Goal: Task Accomplishment & Management: Manage account settings

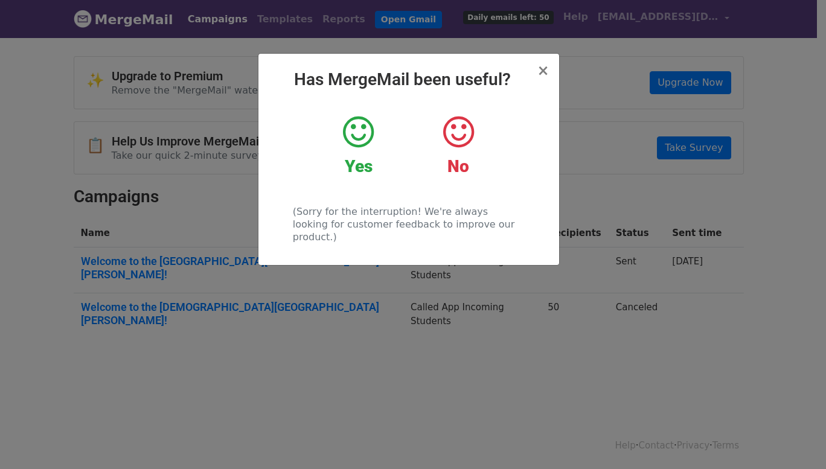
click at [372, 139] on icon at bounding box center [358, 132] width 31 height 36
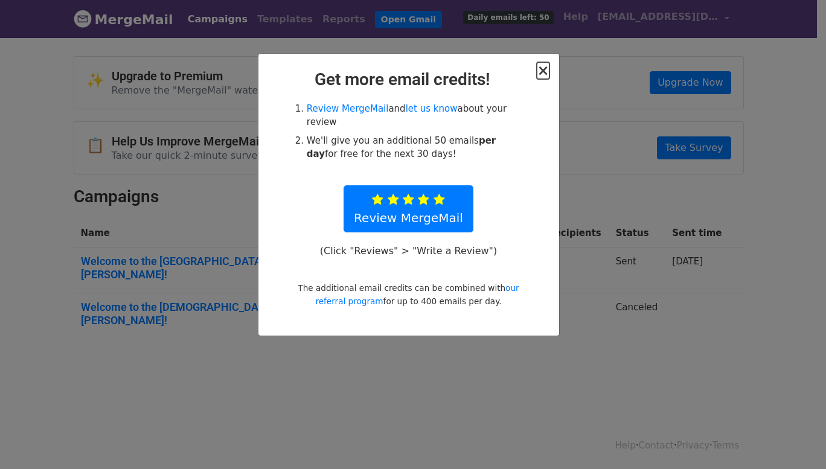
click at [547, 75] on span "×" at bounding box center [543, 70] width 12 height 17
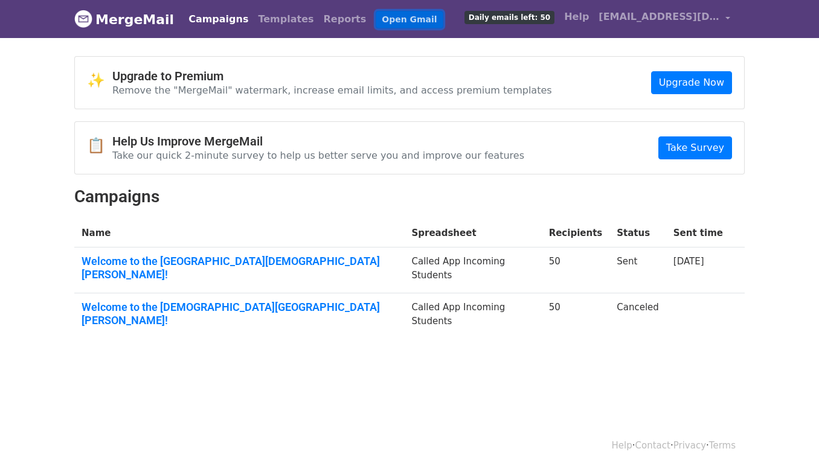
click at [375, 24] on link "Open Gmail" at bounding box center [408, 20] width 67 height 18
click at [375, 16] on link "Open Gmail" at bounding box center [408, 20] width 67 height 18
click at [376, 23] on link "Open Gmail" at bounding box center [408, 20] width 67 height 18
click at [197, 22] on link "Campaigns" at bounding box center [218, 19] width 69 height 24
click at [202, 13] on link "Campaigns" at bounding box center [218, 19] width 69 height 24
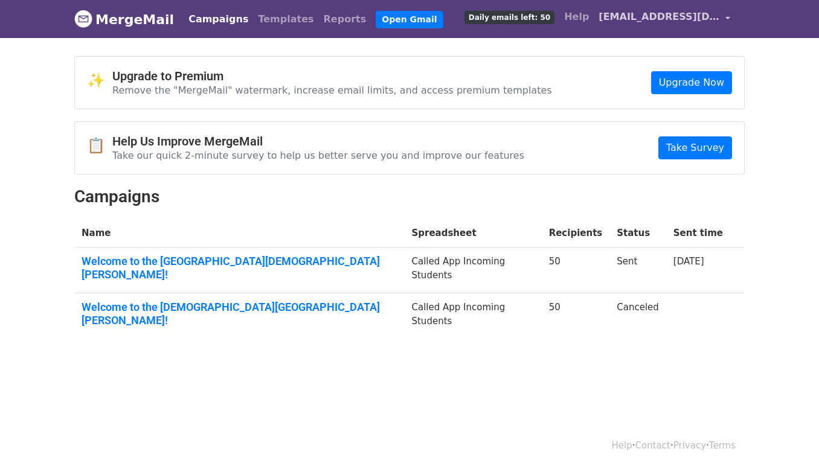
click at [706, 20] on span "[EMAIL_ADDRESS][DOMAIN_NAME]" at bounding box center [658, 17] width 121 height 14
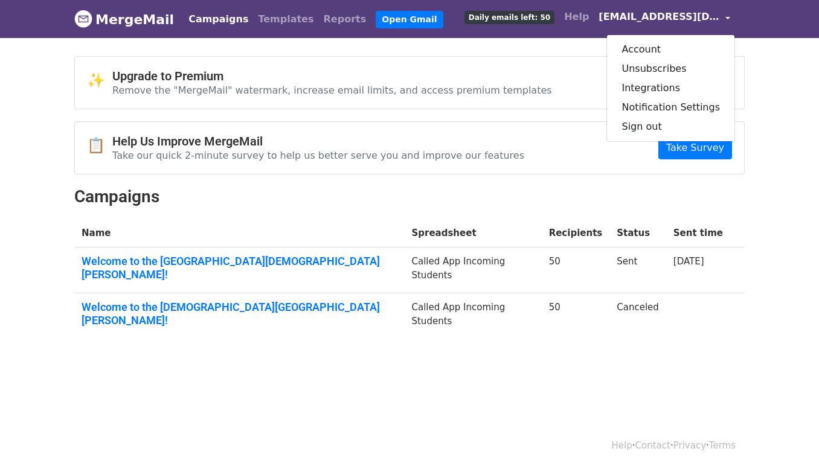
click at [706, 176] on div "✨ Upgrade to Premium Remove the "MergeMail" watermark, increase email limits, a…" at bounding box center [409, 202] width 688 height 292
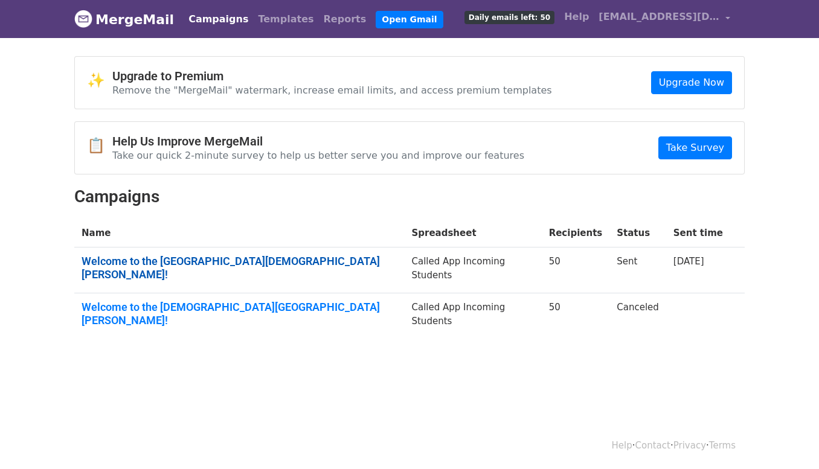
click at [261, 258] on link "Welcome to the [GEOGRAPHIC_DATA][DEMOGRAPHIC_DATA][PERSON_NAME]!" at bounding box center [238, 268] width 315 height 26
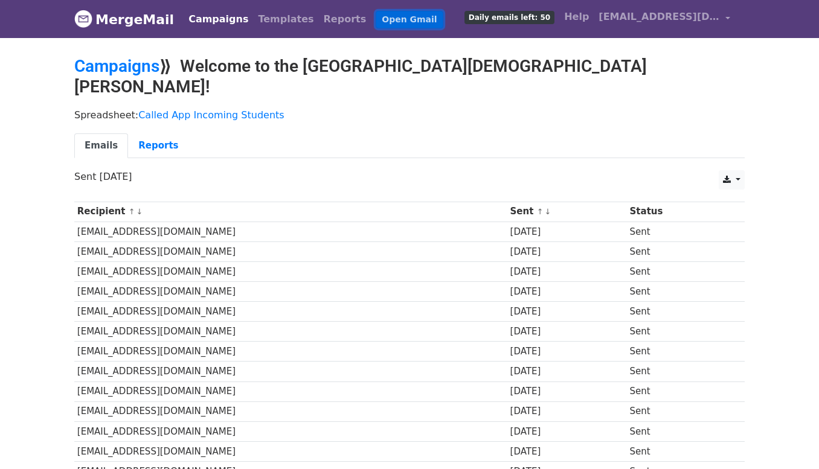
click at [375, 27] on link "Open Gmail" at bounding box center [408, 20] width 67 height 18
click at [375, 25] on link "Open Gmail" at bounding box center [408, 20] width 67 height 18
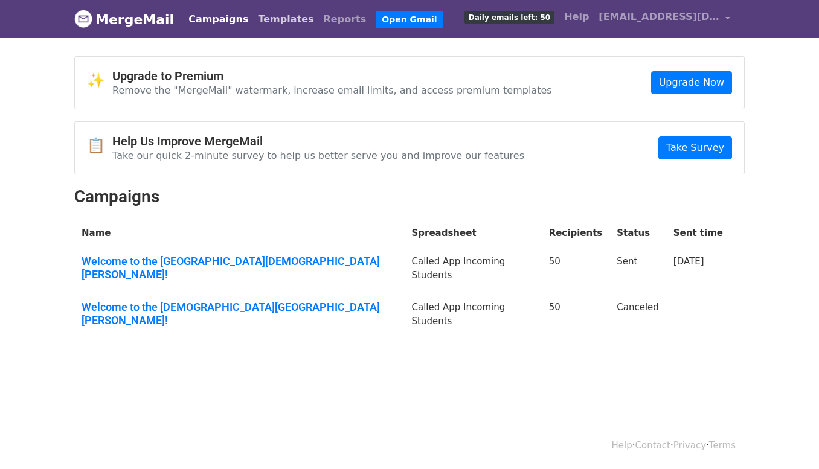
click at [272, 14] on link "Templates" at bounding box center [285, 19] width 65 height 24
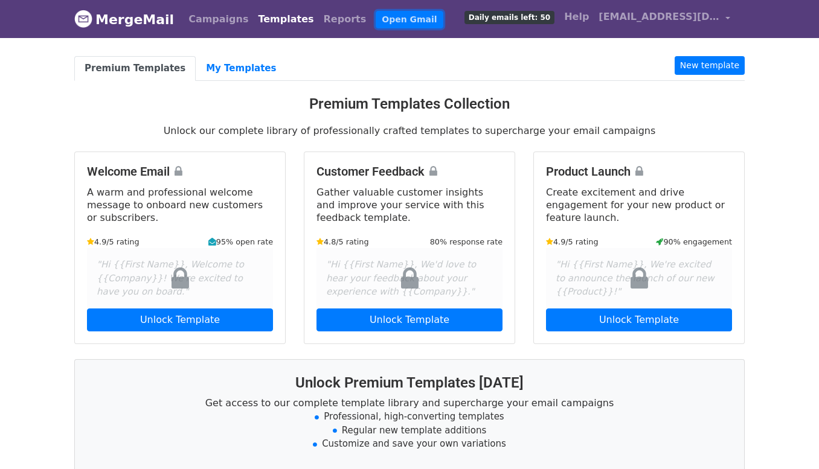
click at [375, 16] on link "Open Gmail" at bounding box center [408, 20] width 67 height 18
click at [375, 25] on link "Open Gmail" at bounding box center [408, 20] width 67 height 18
click at [226, 76] on link "My Templates" at bounding box center [241, 68] width 91 height 25
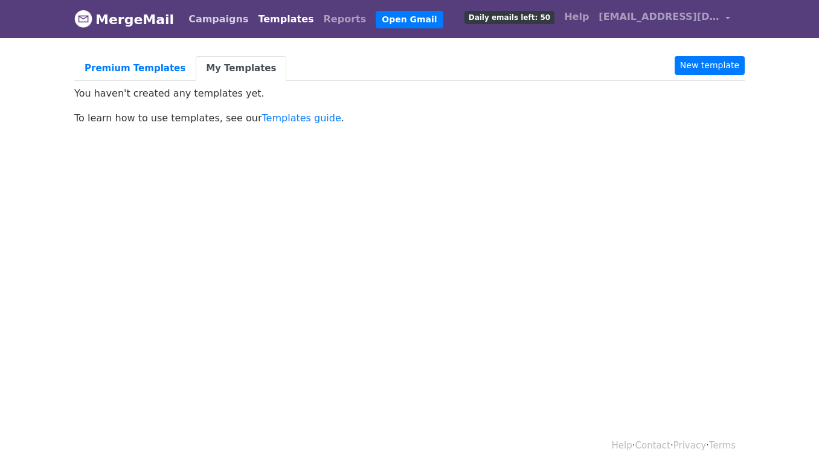
click at [209, 22] on link "Campaigns" at bounding box center [218, 19] width 69 height 24
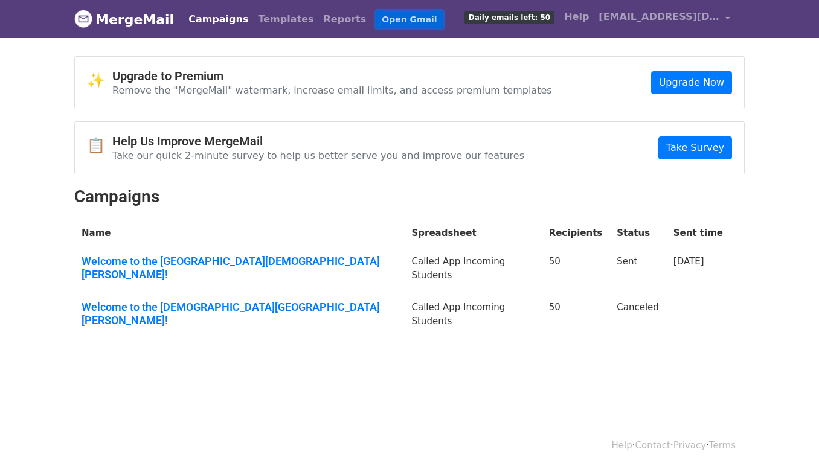
click at [375, 16] on link "Open Gmail" at bounding box center [408, 20] width 67 height 18
click at [375, 19] on link "Open Gmail" at bounding box center [408, 20] width 67 height 18
click at [649, 14] on span "[EMAIL_ADDRESS][DOMAIN_NAME]" at bounding box center [658, 17] width 121 height 14
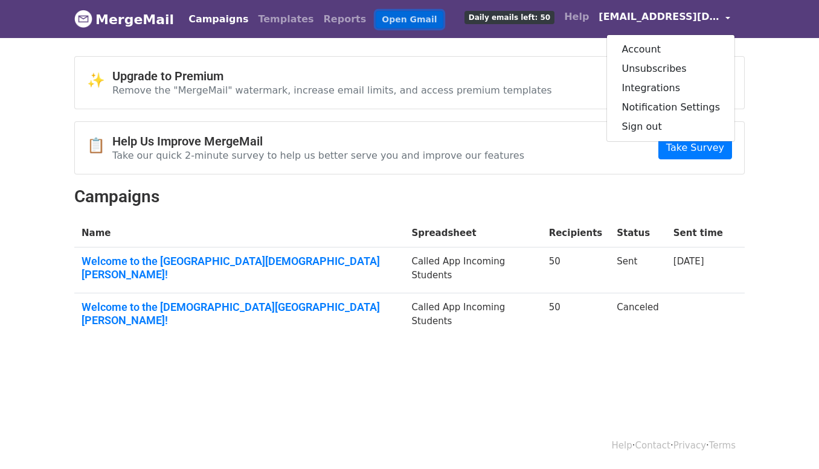
click at [394, 18] on link "Open Gmail" at bounding box center [408, 20] width 67 height 18
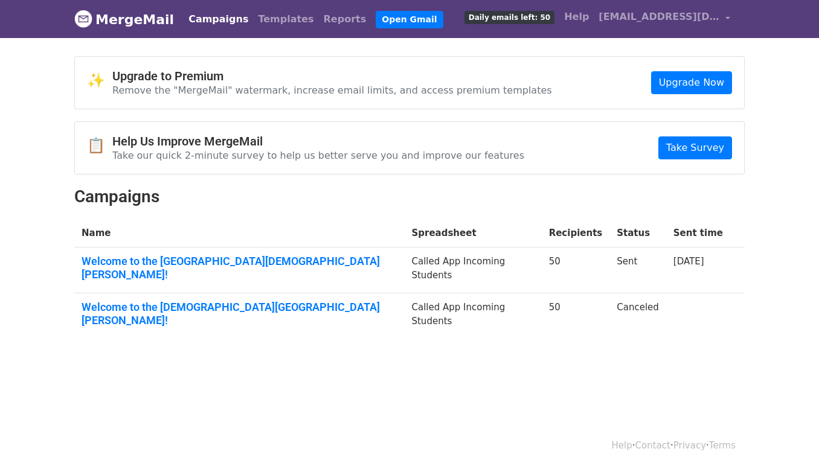
click at [200, 14] on link "Campaigns" at bounding box center [218, 19] width 69 height 24
click at [542, 18] on span "Daily emails left: 50" at bounding box center [509, 17] width 90 height 13
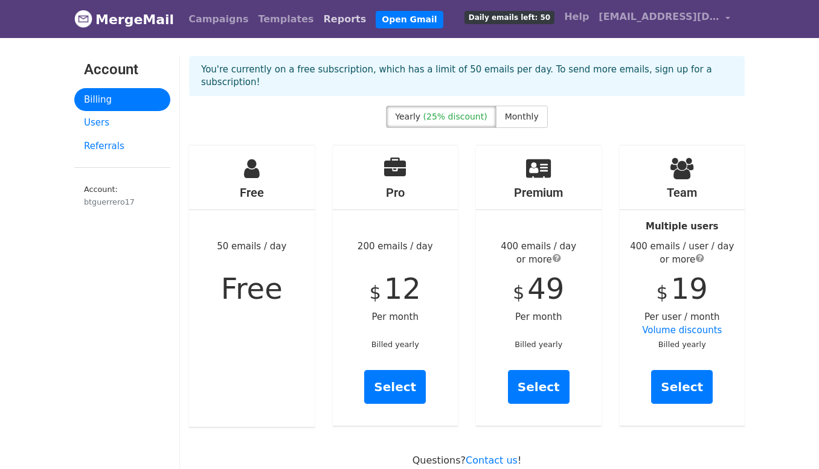
click at [319, 22] on link "Reports" at bounding box center [345, 19] width 53 height 24
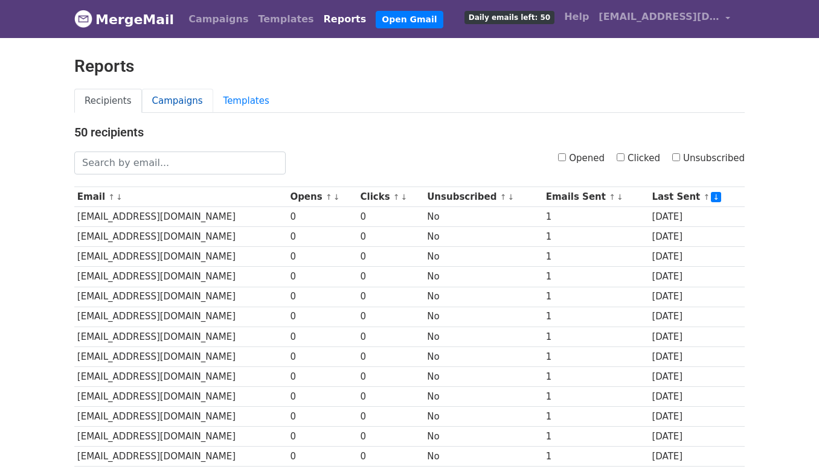
click at [184, 101] on link "Campaigns" at bounding box center [177, 101] width 71 height 25
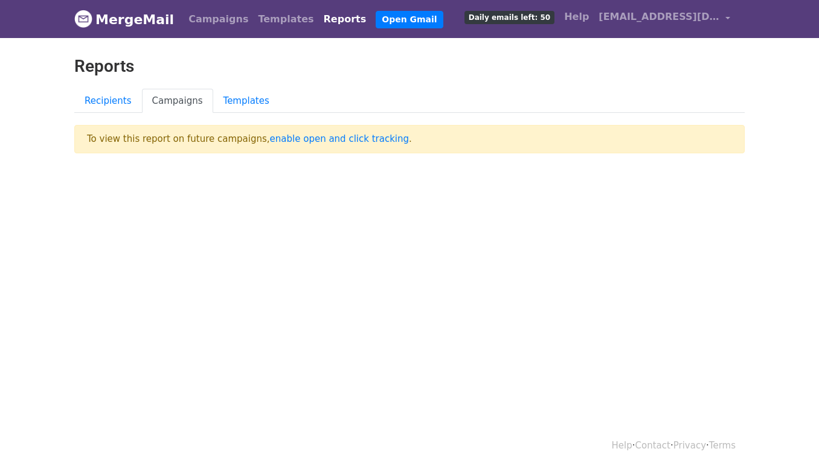
click at [277, 131] on p "To view this report on future campaigns, enable open and click tracking ." at bounding box center [409, 139] width 670 height 28
click at [275, 16] on link "Templates" at bounding box center [285, 19] width 65 height 24
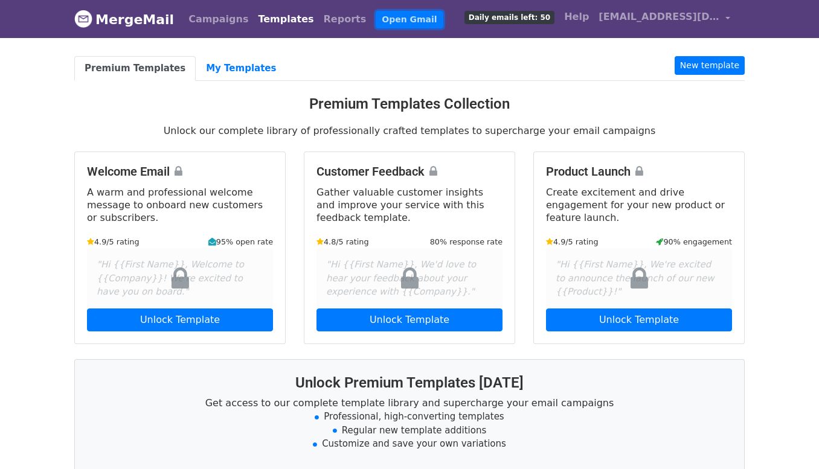
click at [375, 24] on link "Open Gmail" at bounding box center [408, 20] width 67 height 18
